Goal: Transaction & Acquisition: Register for event/course

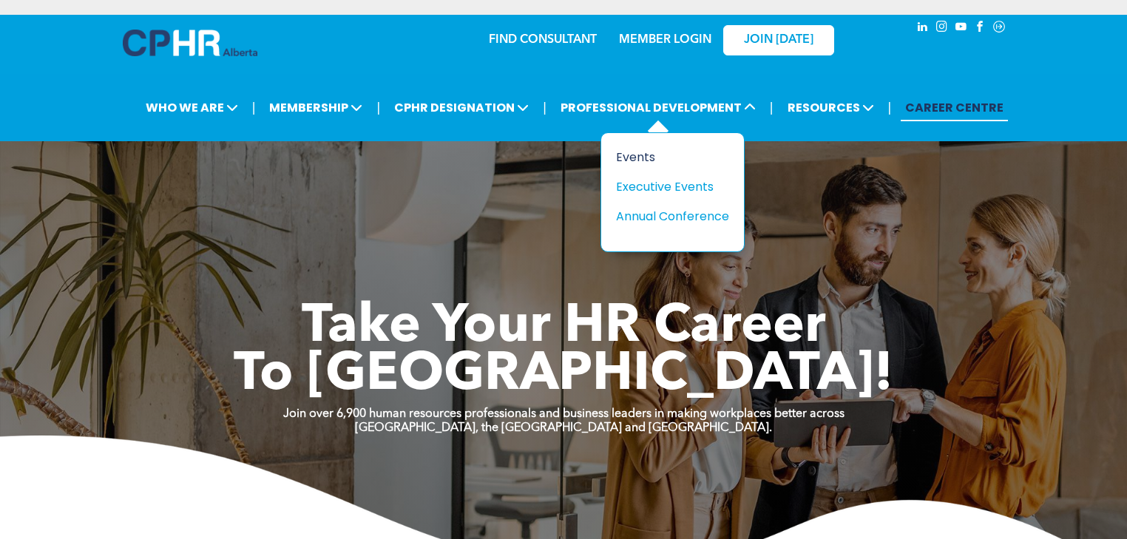
click at [642, 148] on div "Events" at bounding box center [667, 157] width 102 height 18
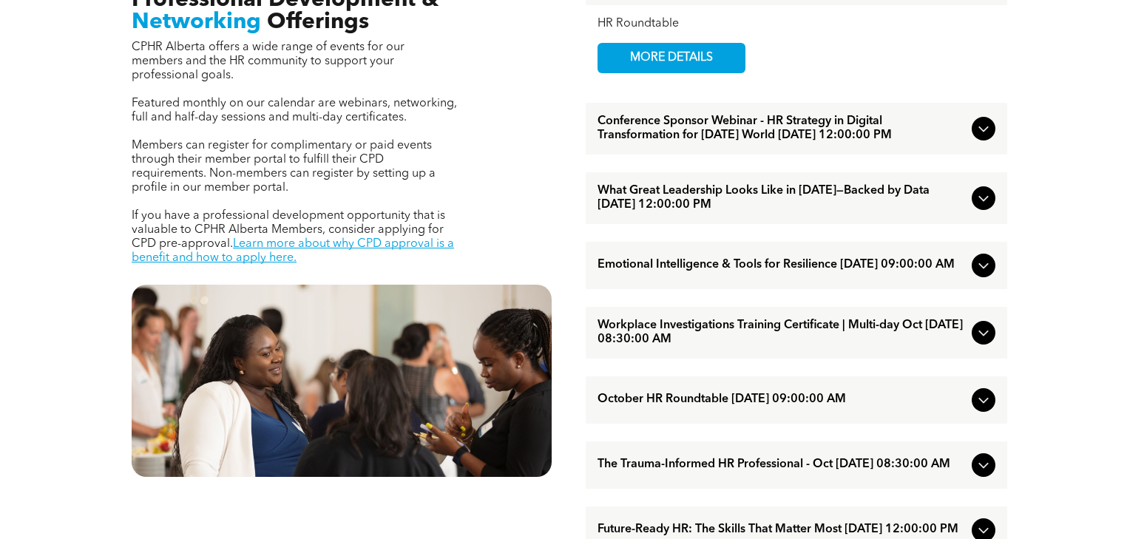
scroll to position [592, 0]
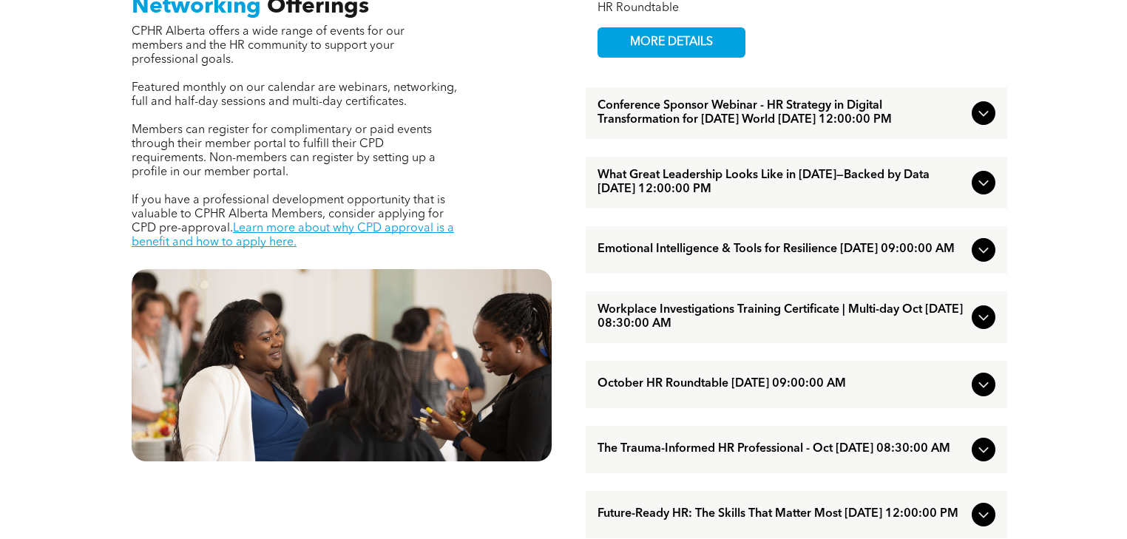
click at [683, 175] on span "What Great Leadership Looks Like in [DATE]—Backed by Data [DATE] 12:00:00 PM" at bounding box center [782, 183] width 368 height 28
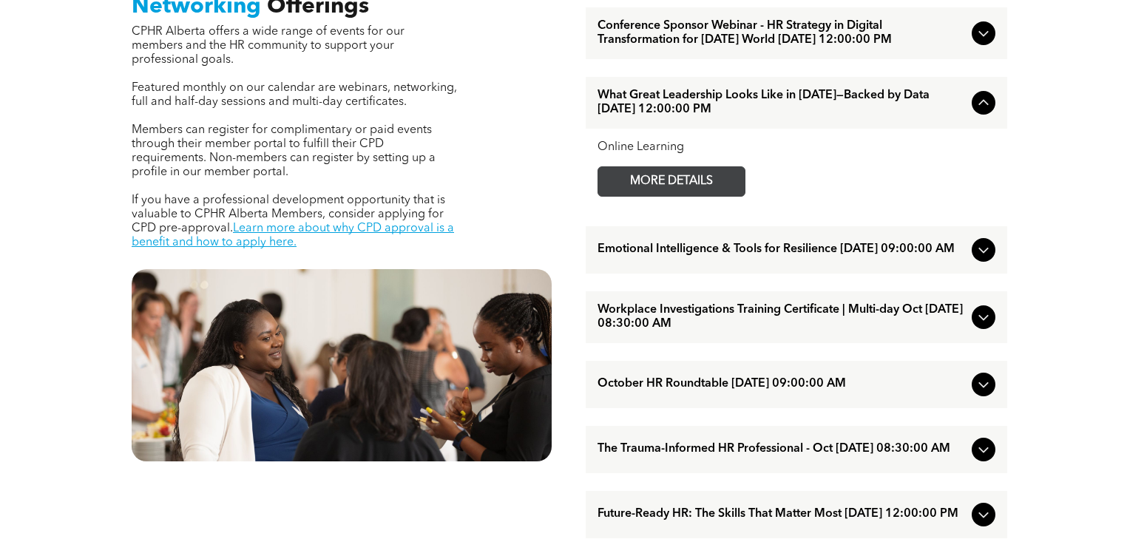
click at [664, 180] on span "MORE DETAILS" at bounding box center [671, 181] width 117 height 29
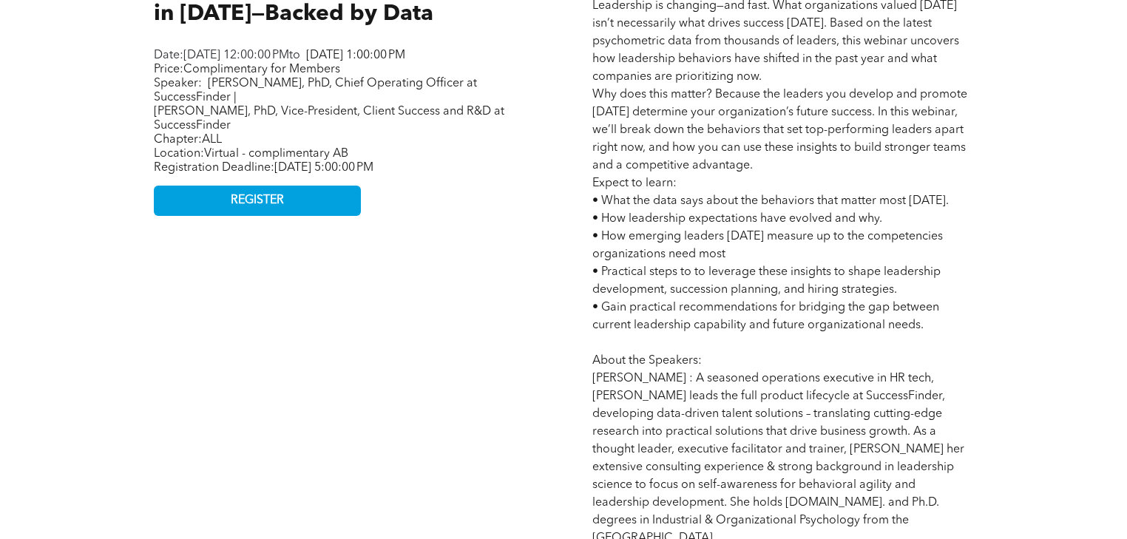
scroll to position [788, 0]
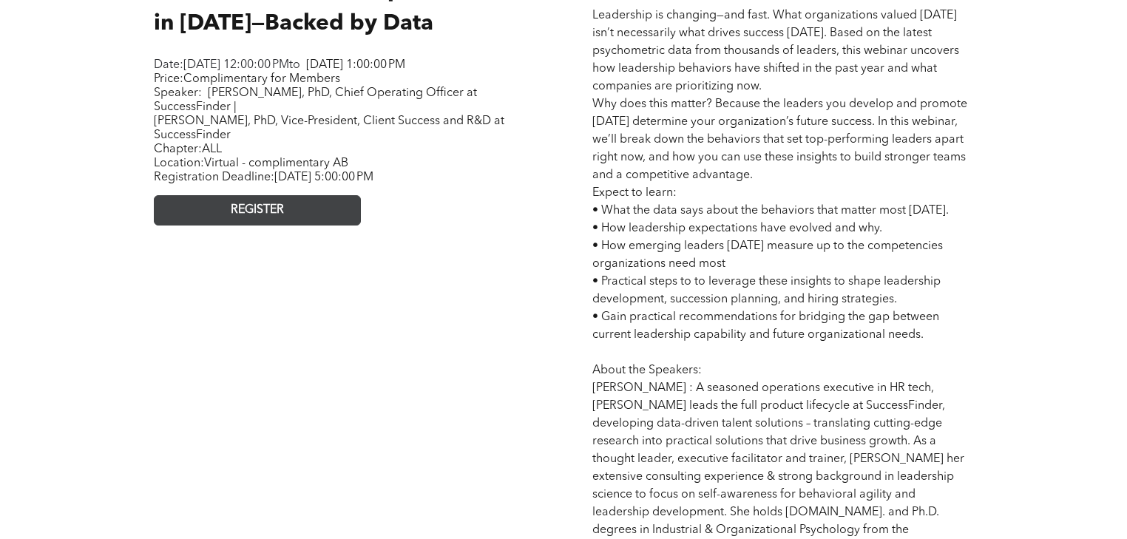
click at [224, 210] on link "REGISTER" at bounding box center [257, 210] width 207 height 30
